Goal: Information Seeking & Learning: Learn about a topic

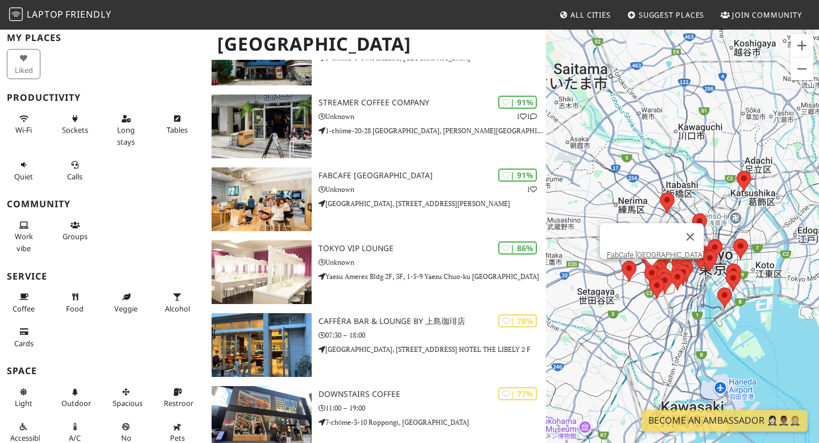
scroll to position [155, 0]
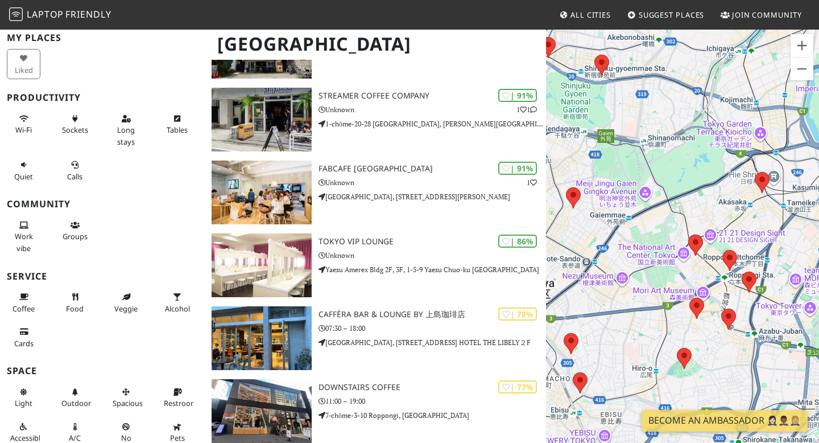
drag, startPoint x: 736, startPoint y: 297, endPoint x: 713, endPoint y: 294, distance: 23.0
click at [713, 294] on div at bounding box center [682, 249] width 273 height 443
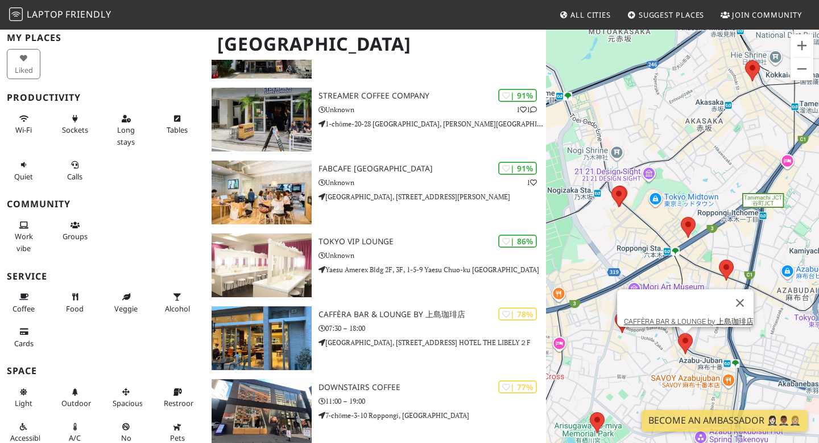
click at [678, 333] on area at bounding box center [678, 333] width 0 height 0
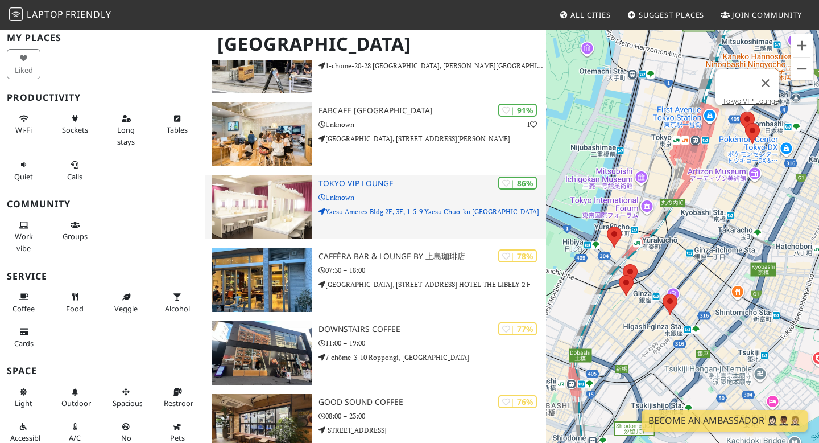
scroll to position [217, 0]
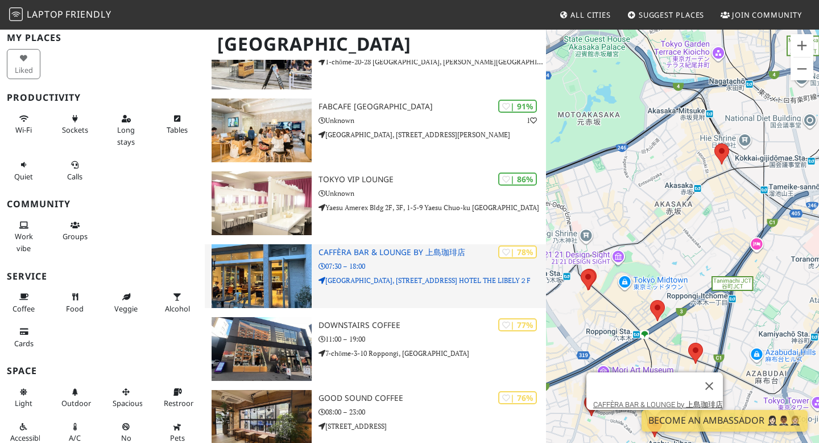
click at [359, 259] on div "| 78% CAFFÈRA BAR & LOUNGE by [PERSON_NAME]珈琲店 07:30 – 18:00 [STREET_ADDRESS] H…" at bounding box center [433, 276] width 228 height 64
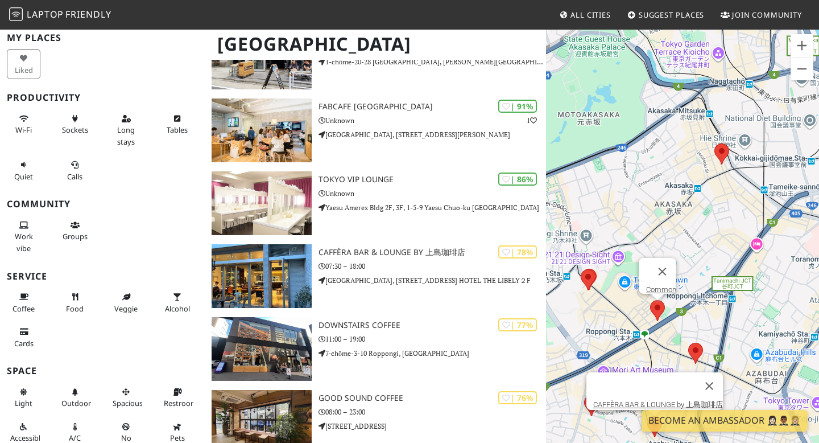
click at [650, 300] on area at bounding box center [650, 300] width 0 height 0
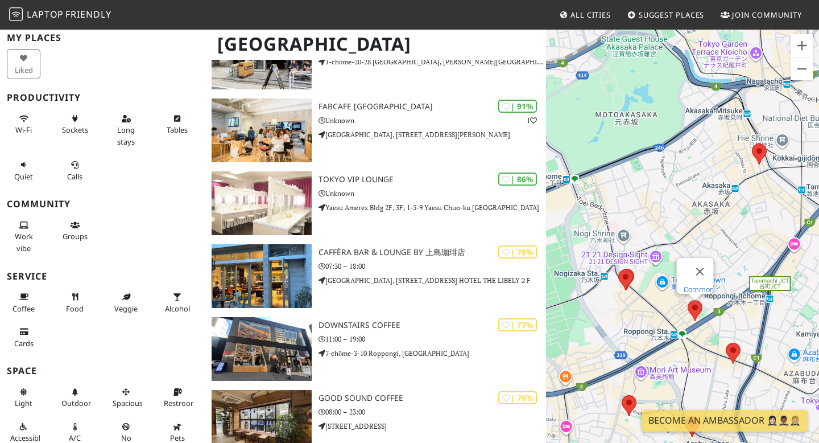
click at [691, 285] on link "Common" at bounding box center [699, 289] width 30 height 9
